Goal: Navigation & Orientation: Find specific page/section

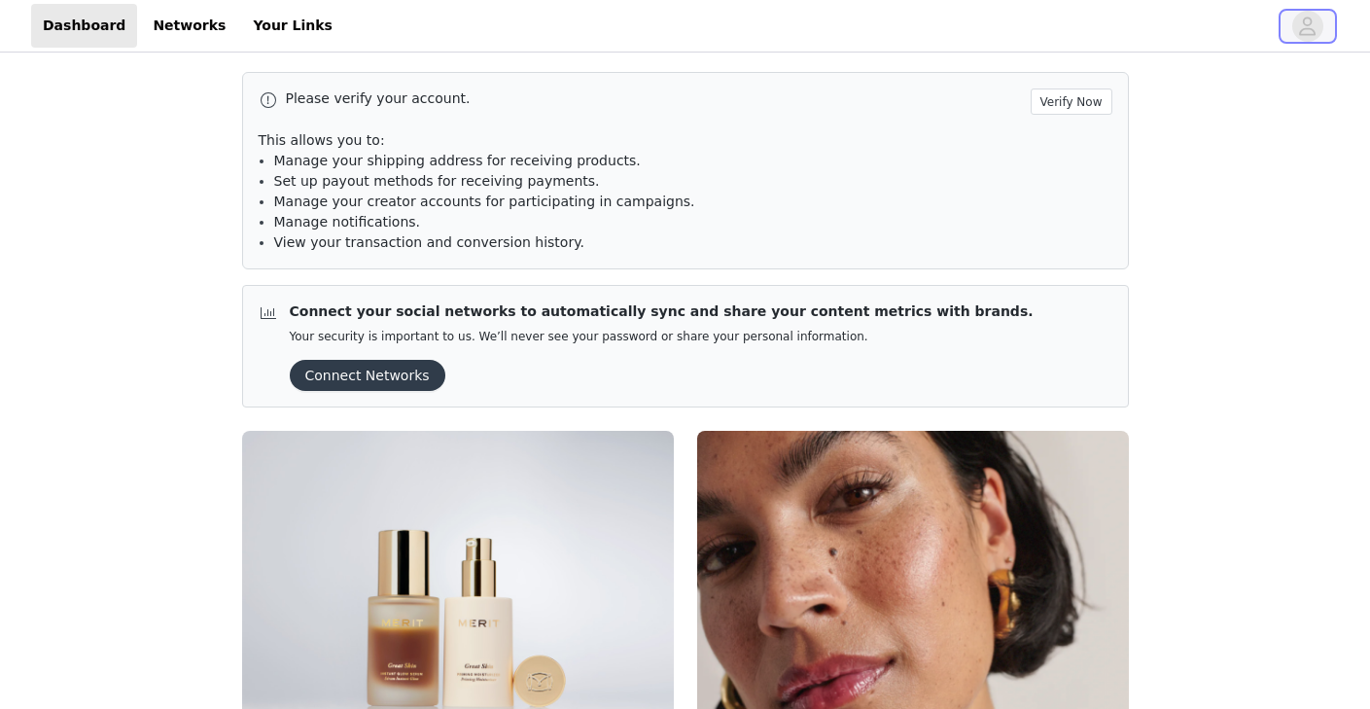
click at [1316, 25] on icon "avatar" at bounding box center [1307, 26] width 18 height 31
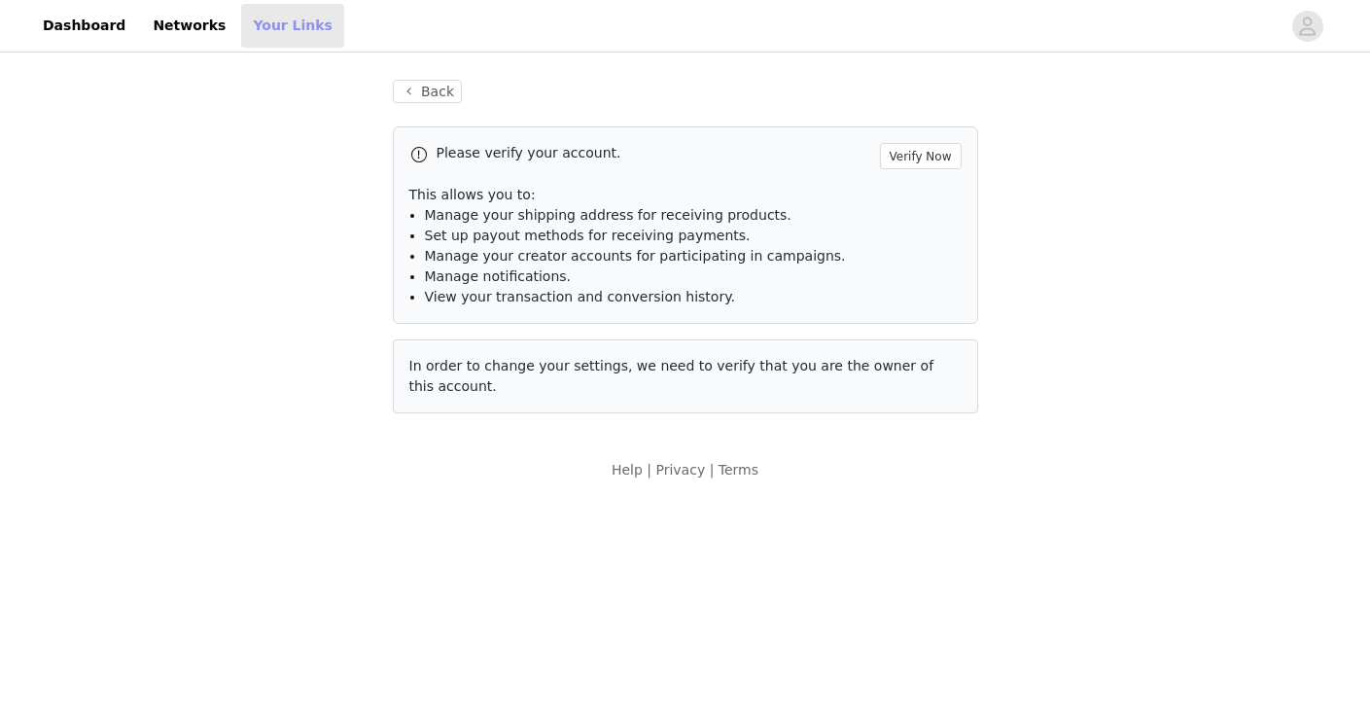
click at [251, 41] on link "Your Links" at bounding box center [292, 26] width 103 height 44
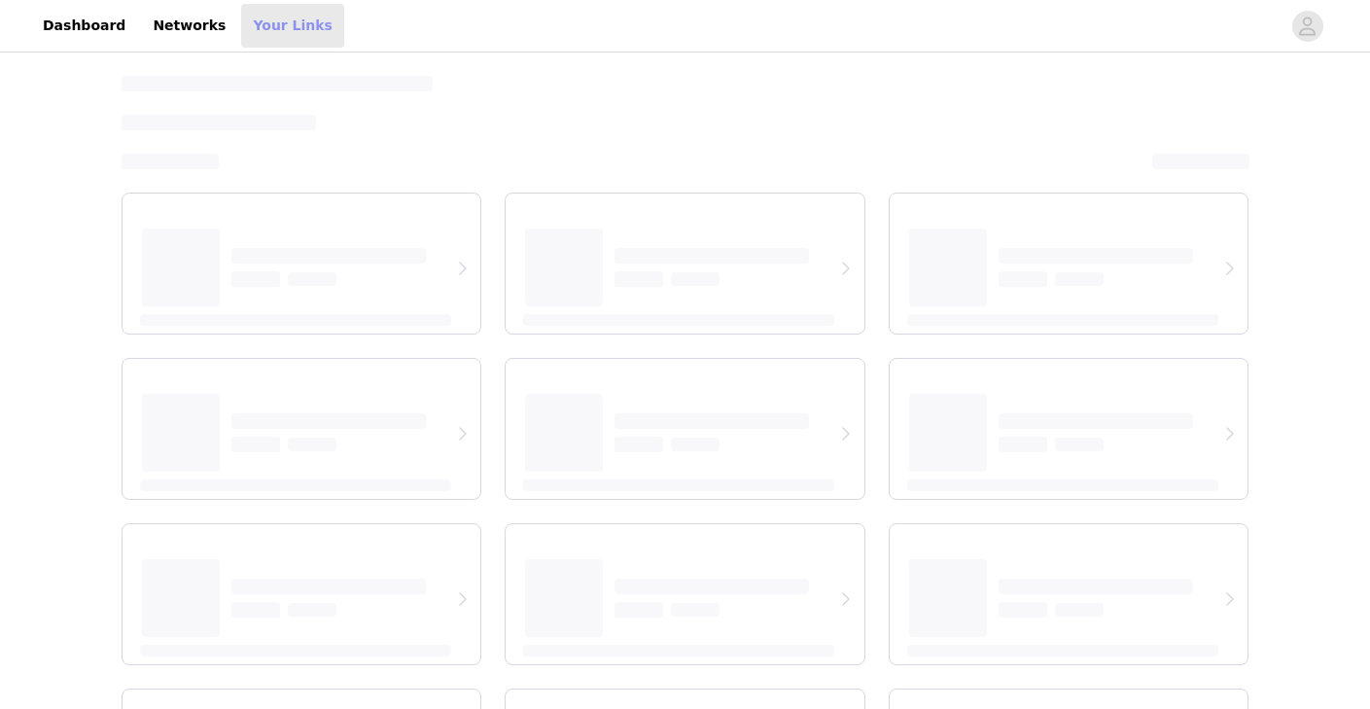
select select "12"
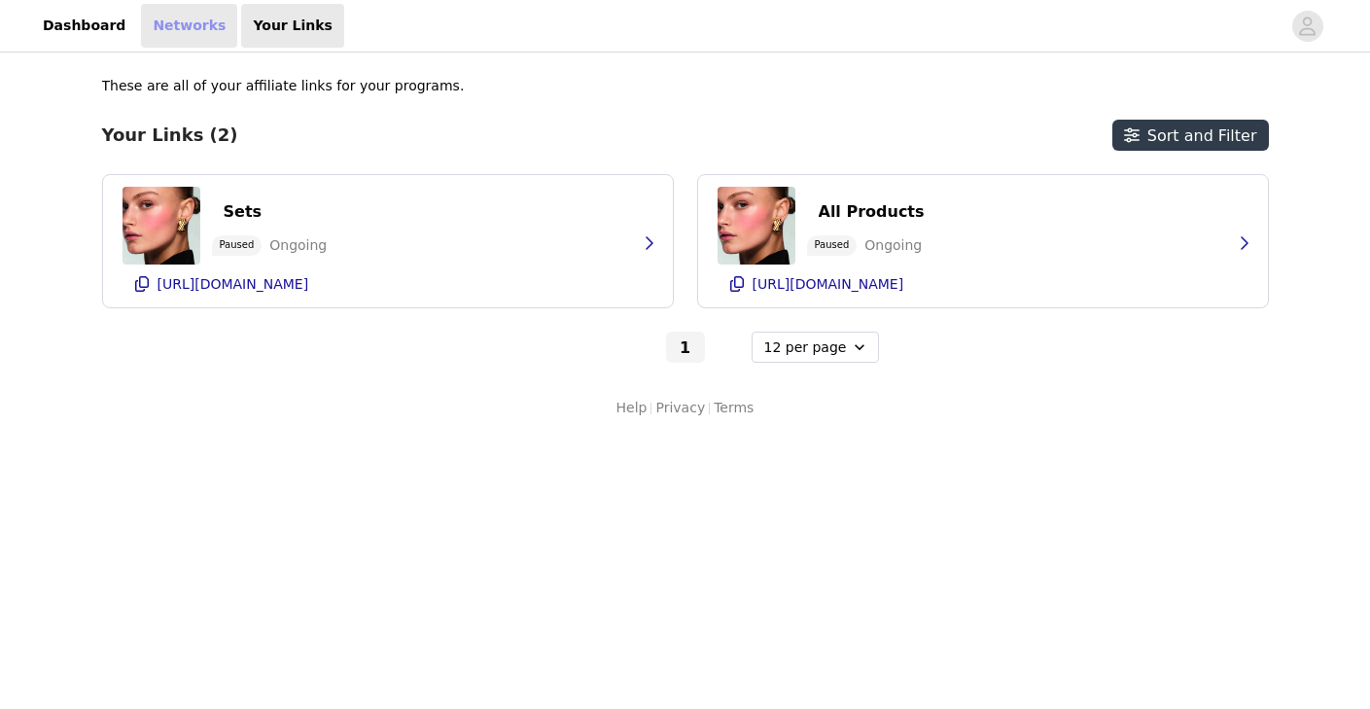
click at [156, 33] on link "Networks" at bounding box center [189, 26] width 96 height 44
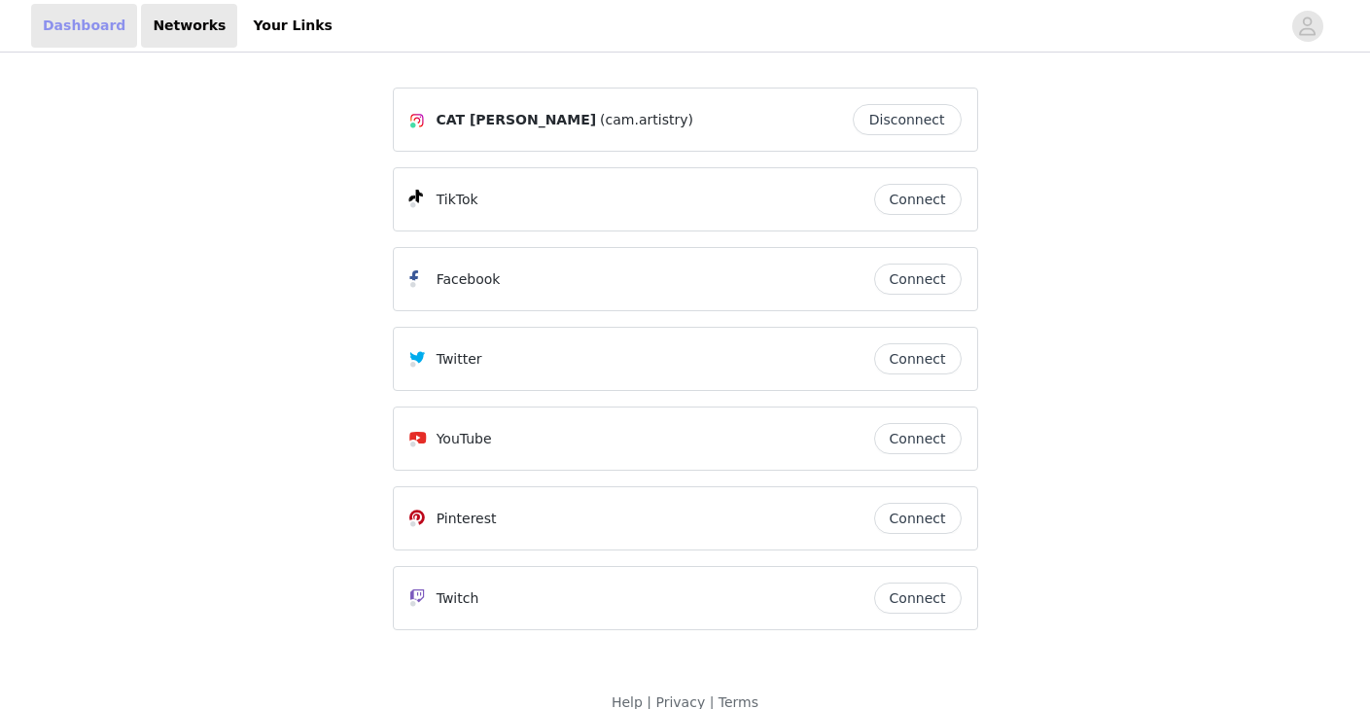
click at [87, 29] on link "Dashboard" at bounding box center [84, 26] width 106 height 44
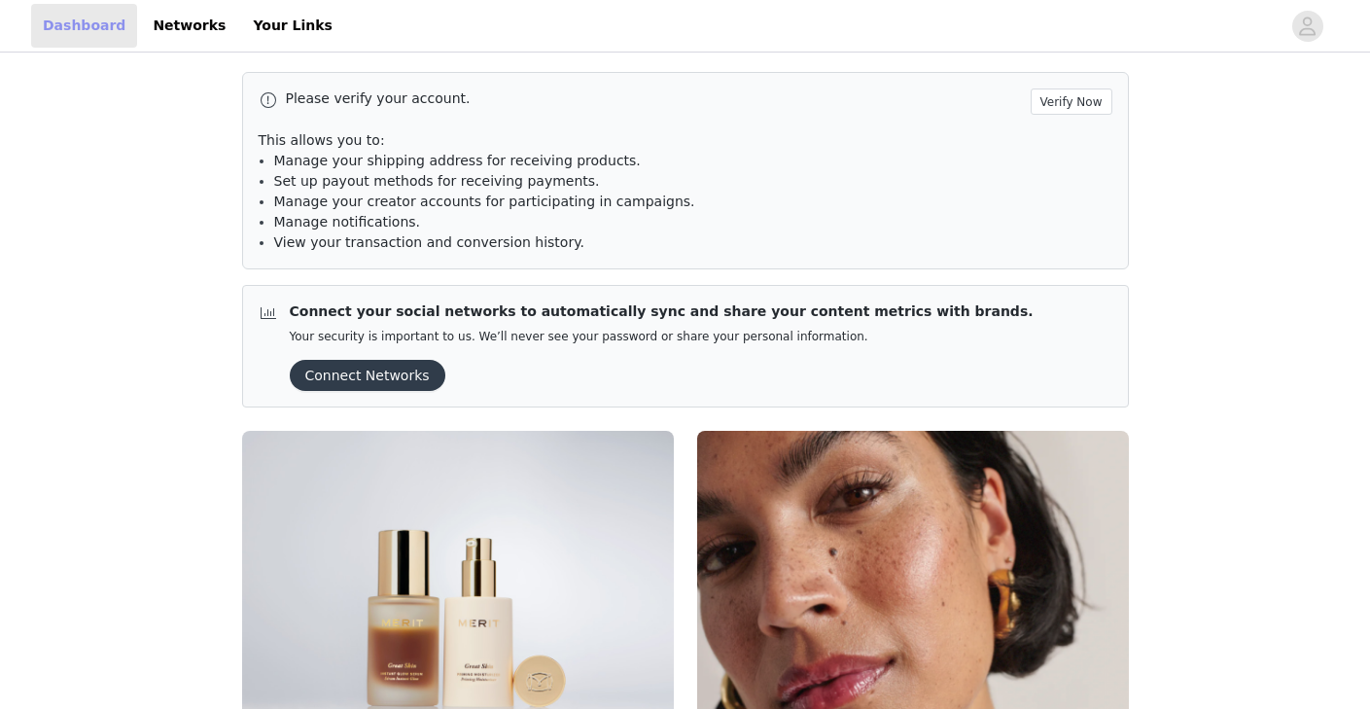
scroll to position [308, 0]
